Goal: Task Accomplishment & Management: Complete application form

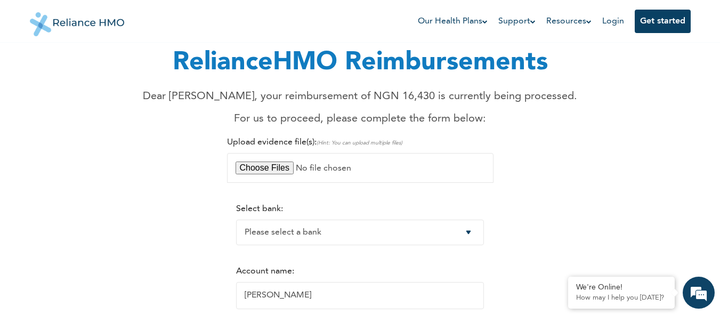
scroll to position [85, 0]
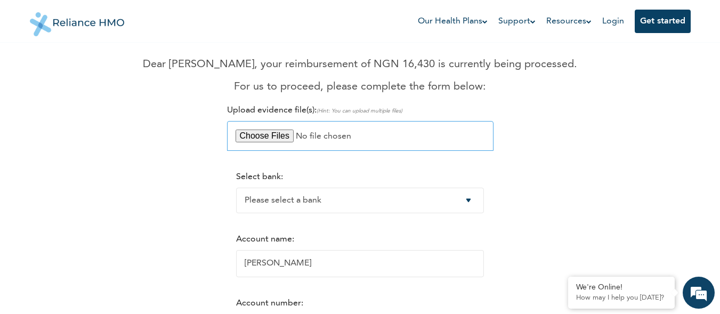
click at [281, 137] on input "file" at bounding box center [360, 136] width 267 height 30
click at [279, 137] on input "file" at bounding box center [360, 136] width 267 height 30
type input "C:\fakepath\IMG-20251009-WA0011.jpg"
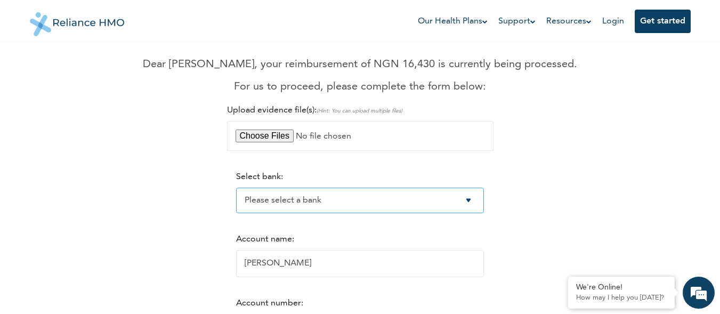
click at [477, 202] on select "Please select a bank Access Bank Plc. Citibank Nigeria Limited Access Bank (Dia…" at bounding box center [360, 201] width 248 height 26
select select "9"
click at [236, 188] on select "Please select a bank Access Bank Plc. Citibank Nigeria Limited Access Bank (Dia…" at bounding box center [360, 201] width 248 height 26
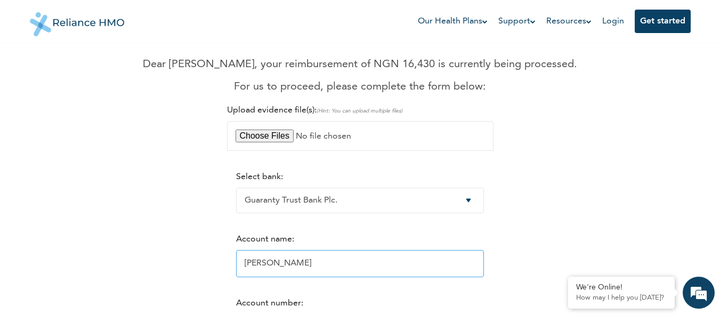
click at [352, 270] on input "[PERSON_NAME]" at bounding box center [360, 263] width 248 height 27
type input "F"
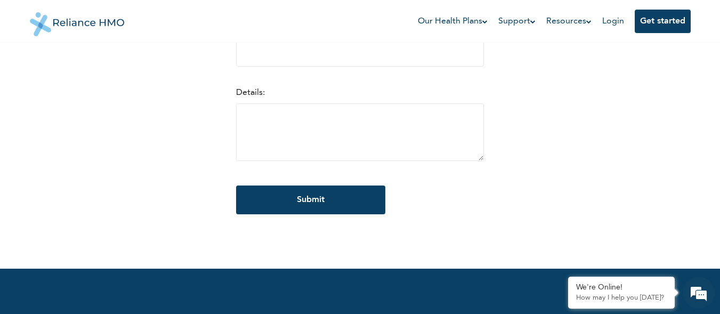
scroll to position [85, 0]
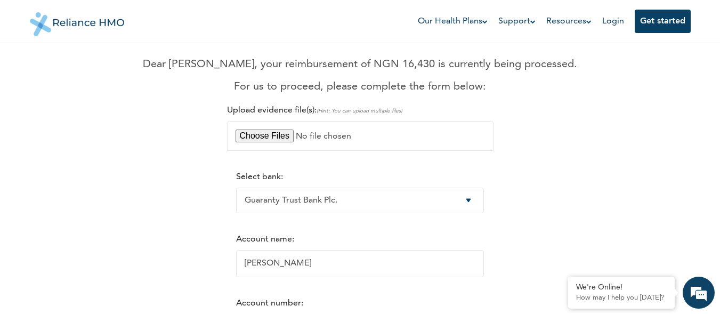
type input "[PERSON_NAME]"
click at [506, 222] on div "RelianceHMO Reimbursements Dear [PERSON_NAME], your reimbursement of NGN 16,430…" at bounding box center [360, 239] width 648 height 541
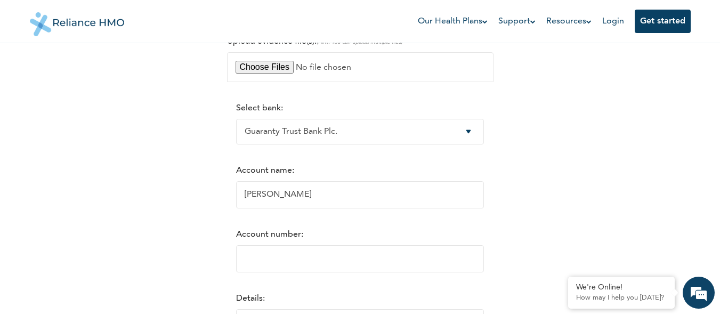
scroll to position [171, 0]
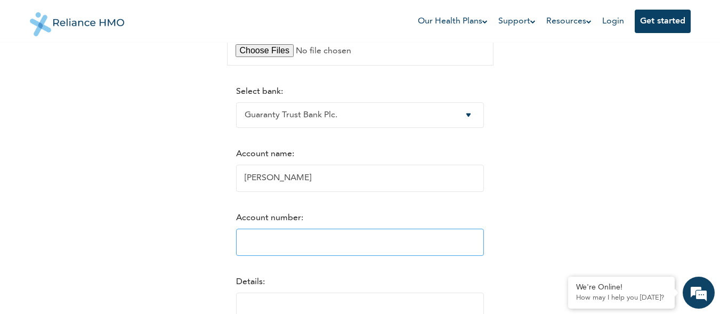
click at [252, 240] on input "Account number:" at bounding box center [360, 242] width 248 height 27
type input "0031319819"
click at [424, 267] on form "Select bank: Please select a bank Access Bank Plc. Citibank Nigeria Limited Acc…" at bounding box center [360, 250] width 248 height 349
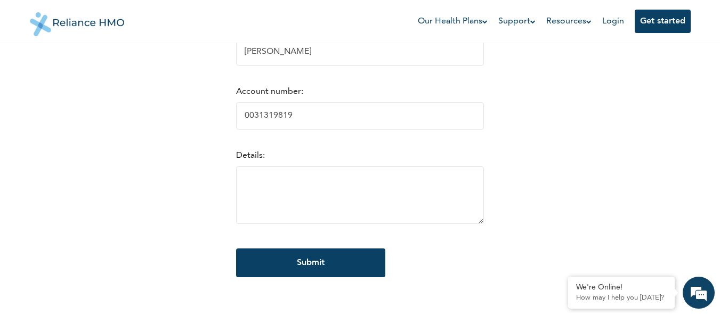
scroll to position [299, 0]
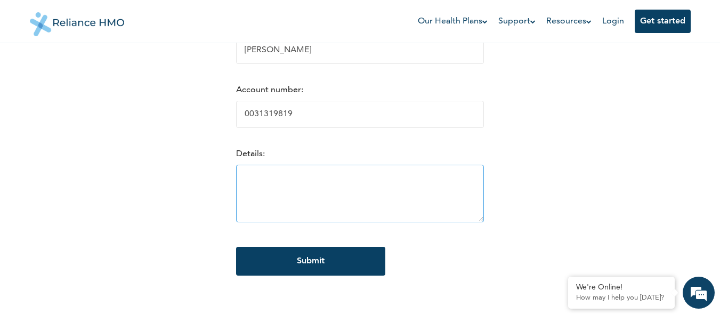
click at [247, 191] on textarea at bounding box center [360, 194] width 248 height 58
click at [281, 179] on textarea "Refund of Out-of" at bounding box center [360, 194] width 248 height 58
click at [303, 181] on textarea "Refund of out-of" at bounding box center [360, 194] width 248 height 58
click at [236, 178] on textarea "Refund of out-of-pocket payment made" at bounding box center [360, 194] width 248 height 58
click at [256, 179] on textarea "For Refund of out-of-pocket payment made" at bounding box center [360, 194] width 248 height 58
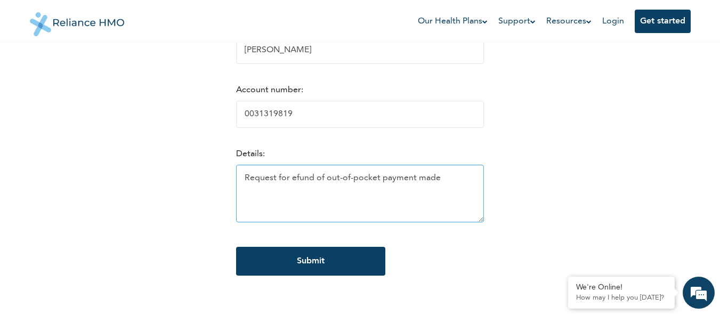
click at [317, 180] on textarea "Request for efund of out-of-pocket payment made" at bounding box center [360, 194] width 248 height 58
click at [396, 181] on textarea "Request for out-of-pocket payment made" at bounding box center [360, 194] width 248 height 58
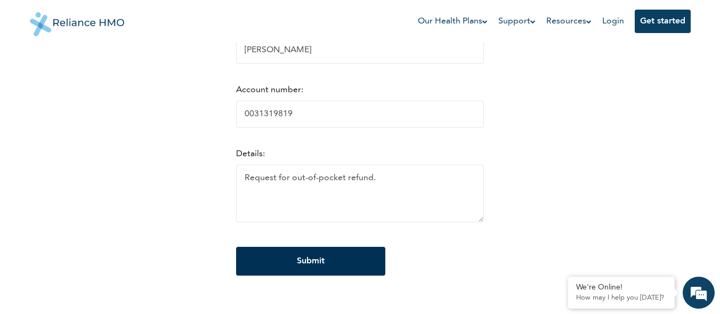
type textarea "Request for out-of-pocket refund."
click at [325, 266] on input "Submit" at bounding box center [310, 261] width 149 height 29
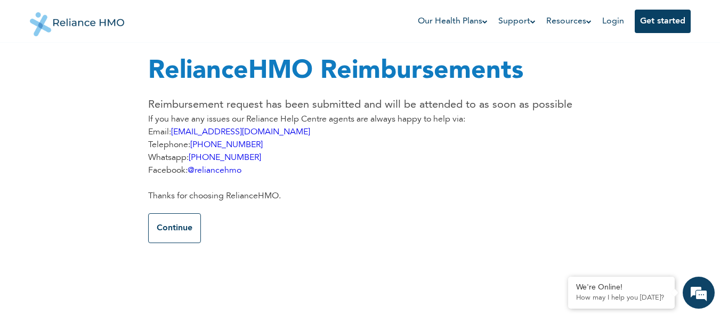
scroll to position [0, 0]
